Goal: Complete application form

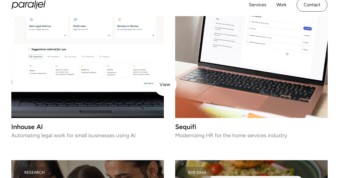
scroll to position [660, 0]
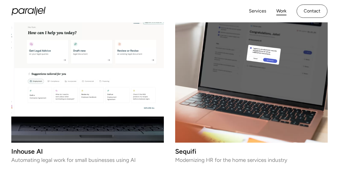
click at [285, 12] on link "Work" at bounding box center [281, 11] width 10 height 8
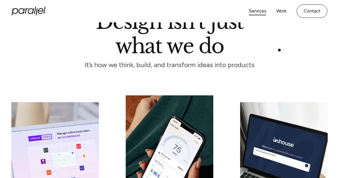
scroll to position [40, 0]
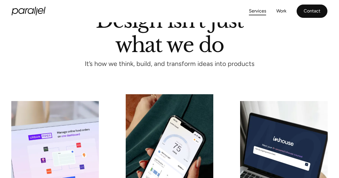
click at [311, 10] on link "Contact" at bounding box center [312, 11] width 31 height 13
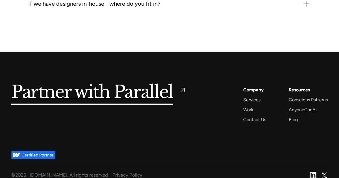
scroll to position [771, 0]
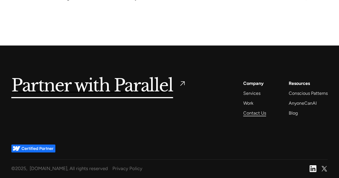
click at [252, 112] on div "Contact Us" at bounding box center [254, 113] width 23 height 8
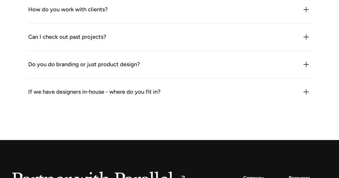
scroll to position [771, 0]
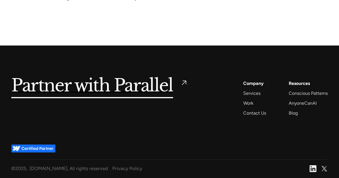
click at [184, 82] on img at bounding box center [184, 83] width 8 height 8
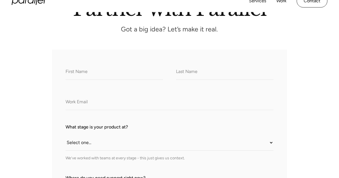
scroll to position [70, 0]
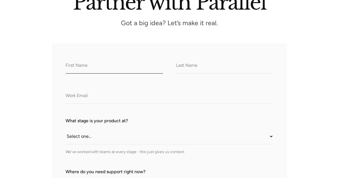
click at [95, 66] on input "What do we call you?" at bounding box center [114, 66] width 97 height 16
type input "Alok"
type input "Shukla"
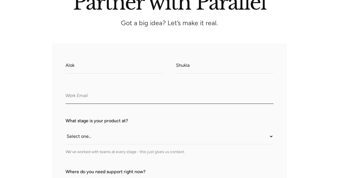
click at [88, 98] on input "Company Email" at bounding box center [170, 96] width 208 height 16
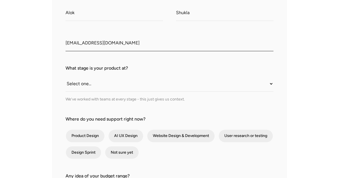
scroll to position [128, 0]
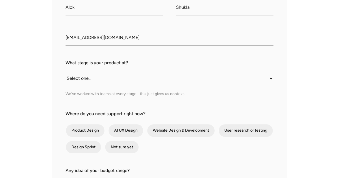
type input "alok.shukla@outlook.com"
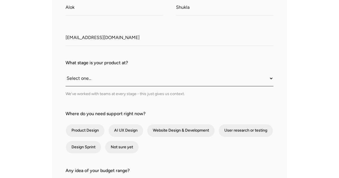
click at [119, 81] on select "Select one... Still an idea Building MVP Live with early users Scaling fast Som…" at bounding box center [170, 79] width 208 height 16
select select "Still an idea"
click at [66, 71] on select "Select one... Still an idea Building MVP Live with early users Scaling fast Som…" at bounding box center [170, 79] width 208 height 16
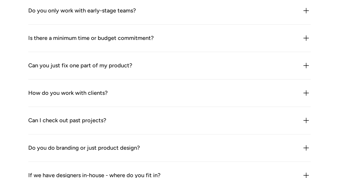
scroll to position [771, 0]
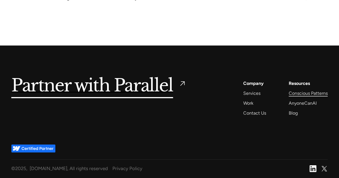
click at [307, 93] on div "Conscious Patterns" at bounding box center [308, 93] width 39 height 8
